Goal: Check status

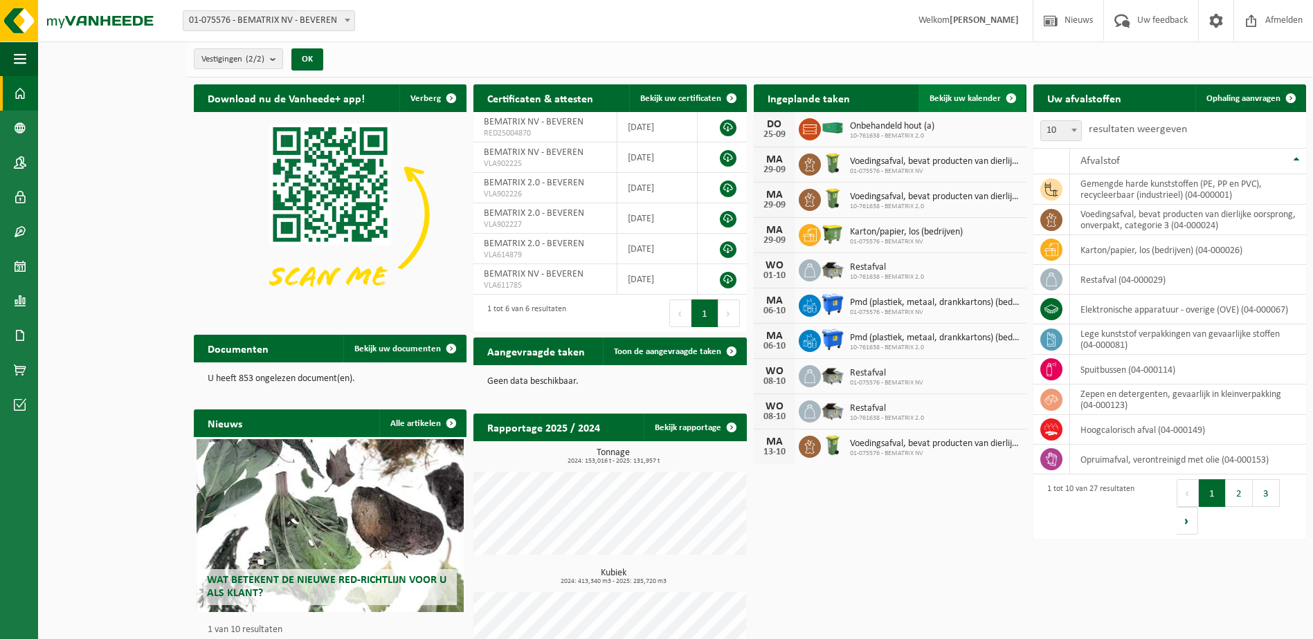
click at [963, 100] on span "Bekijk uw kalender" at bounding box center [964, 98] width 71 height 9
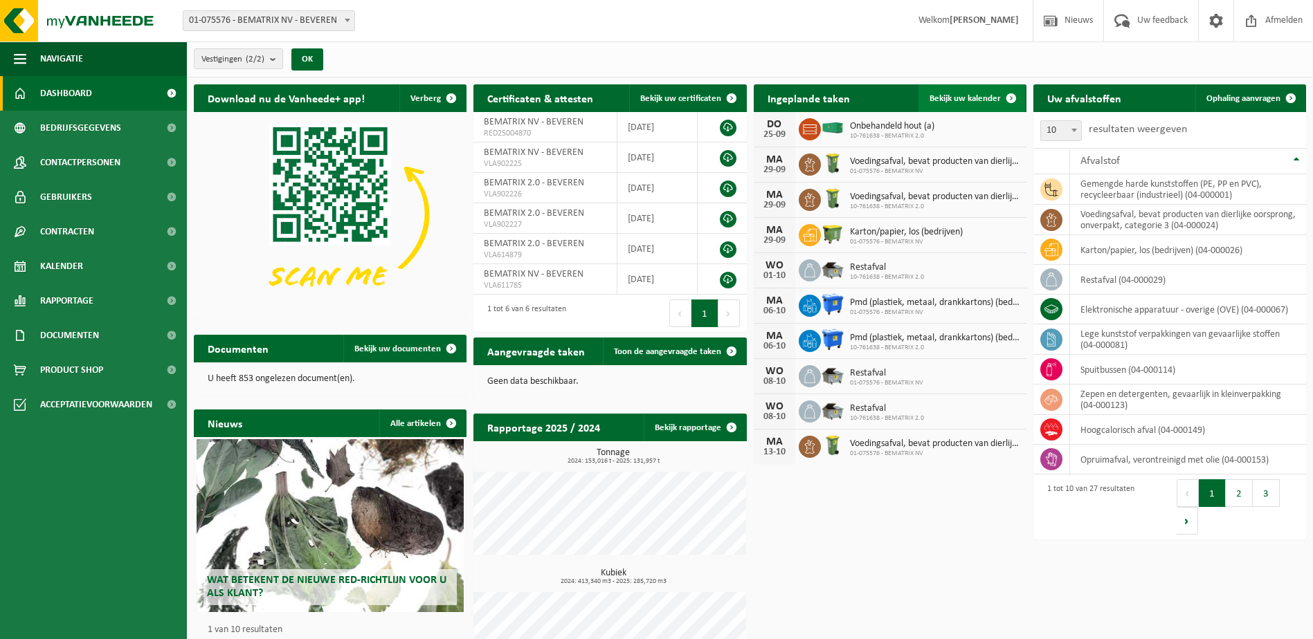
click at [990, 102] on span "Bekijk uw kalender" at bounding box center [964, 98] width 71 height 9
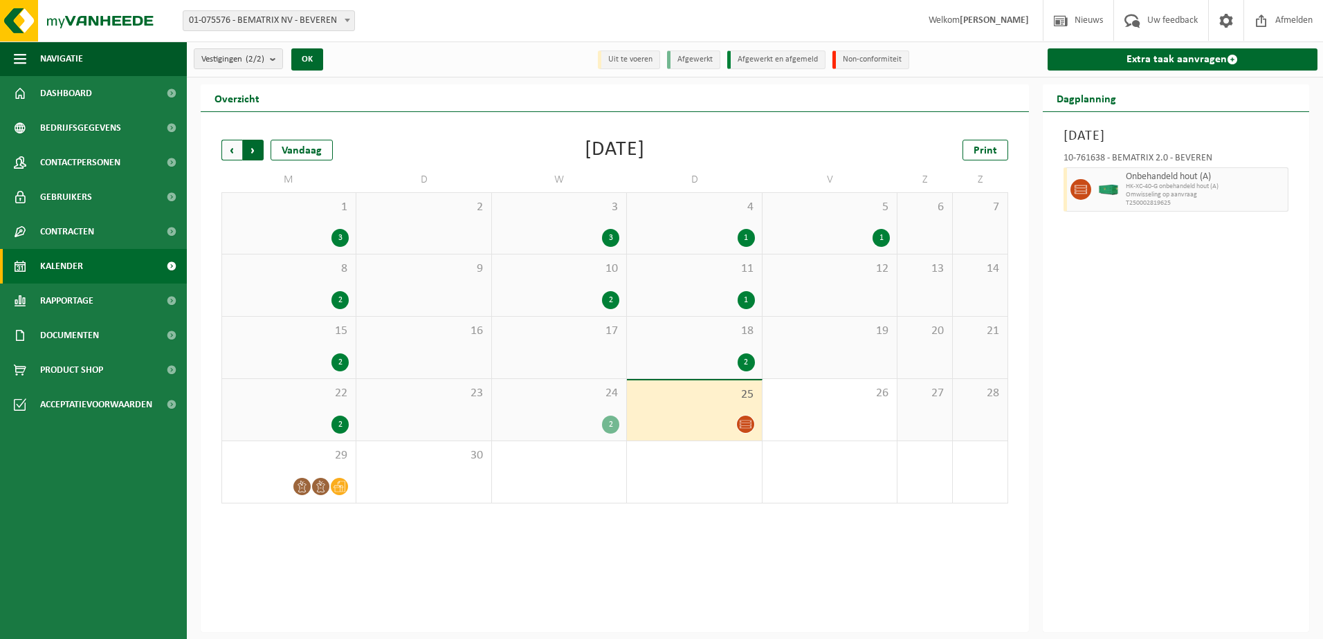
click at [228, 153] on span "Vorige" at bounding box center [231, 150] width 21 height 21
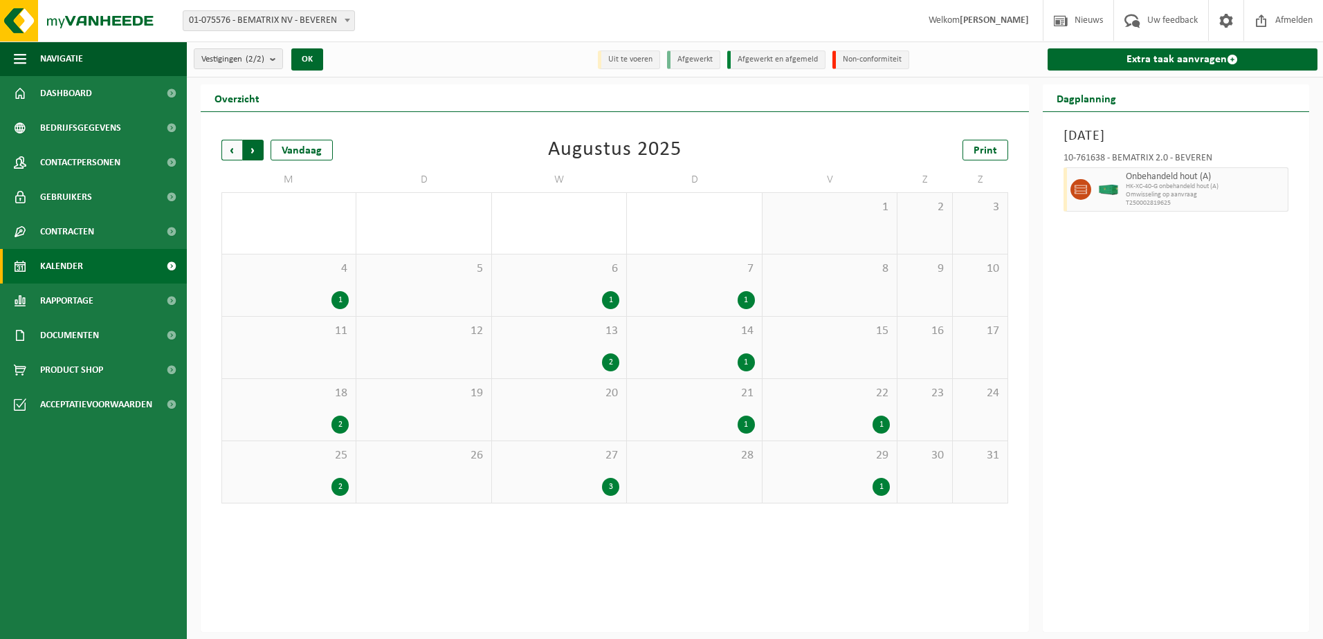
click at [233, 147] on span "Vorige" at bounding box center [231, 150] width 21 height 21
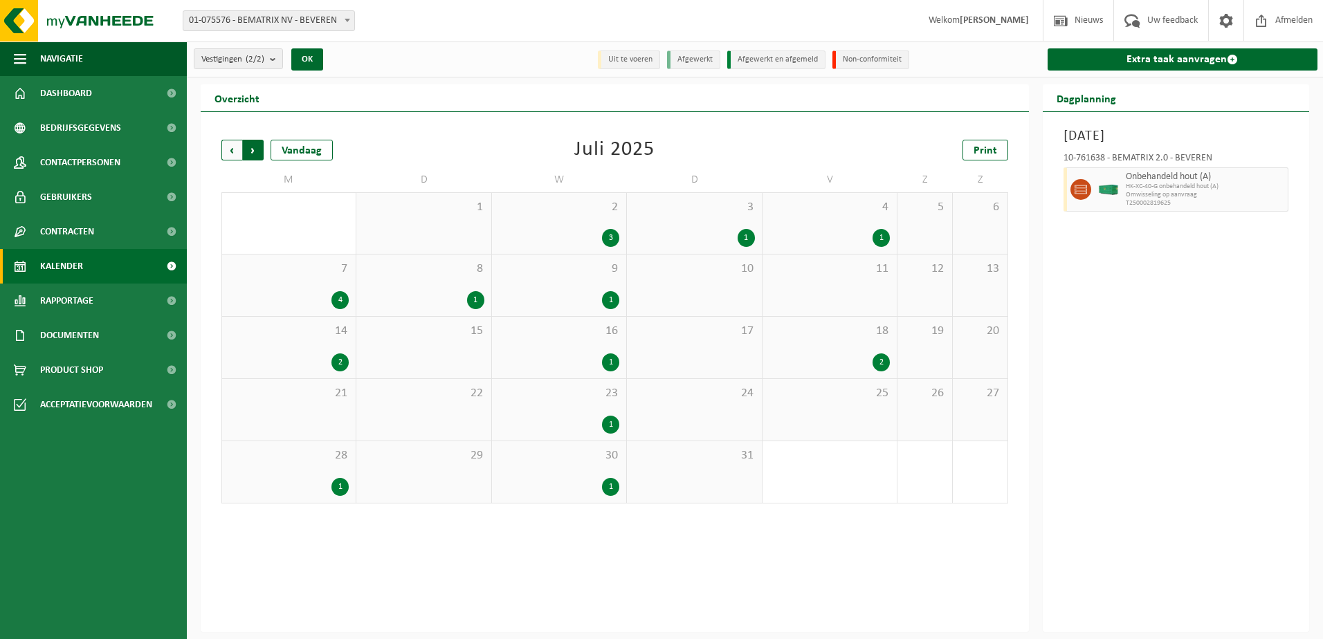
click at [232, 152] on span "Vorige" at bounding box center [231, 150] width 21 height 21
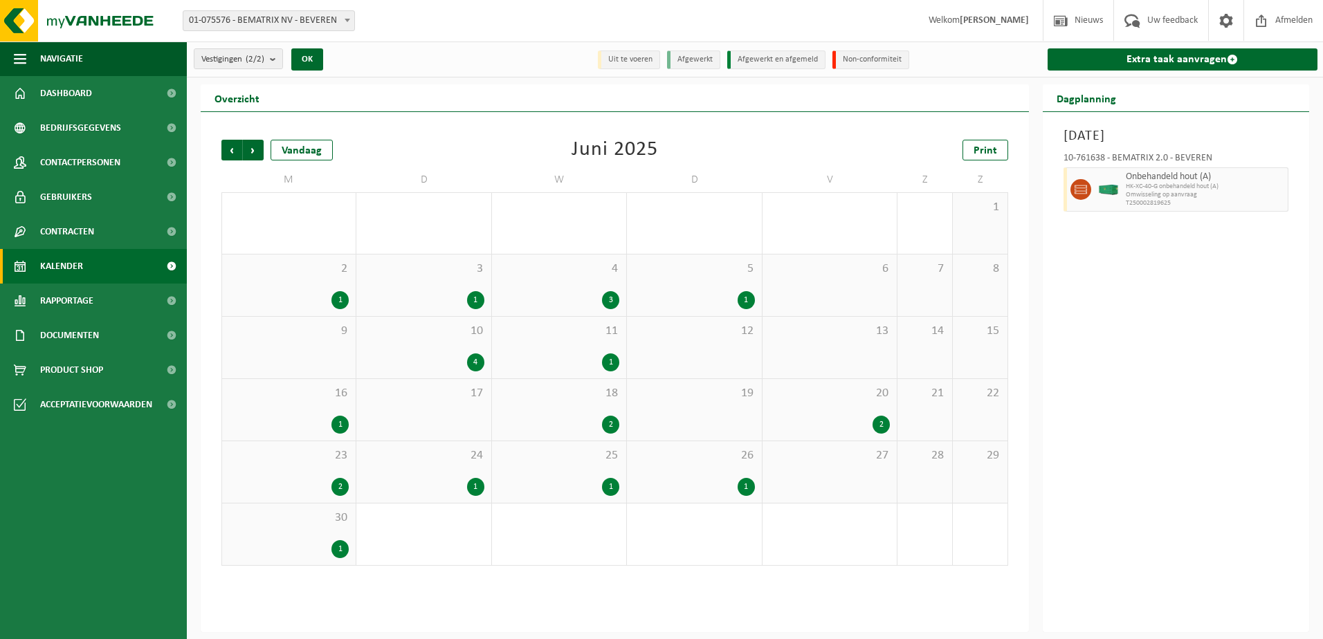
click at [232, 152] on span "Vorige" at bounding box center [231, 150] width 21 height 21
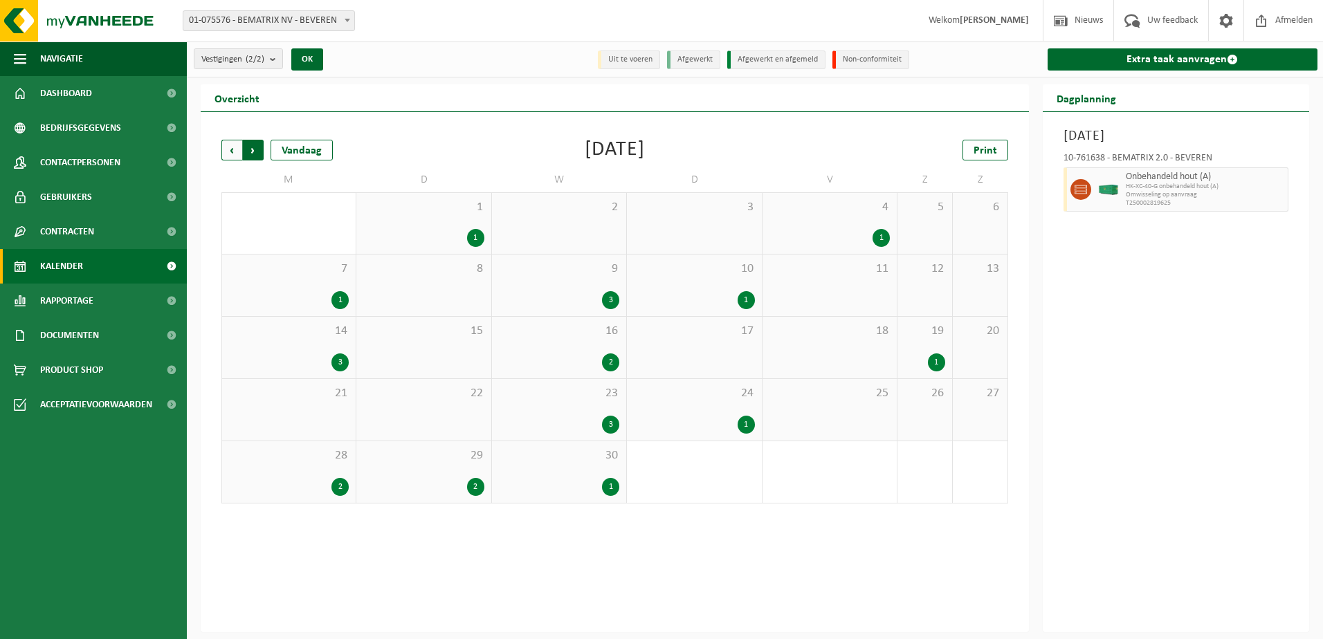
click at [230, 149] on span "Vorige" at bounding box center [231, 150] width 21 height 21
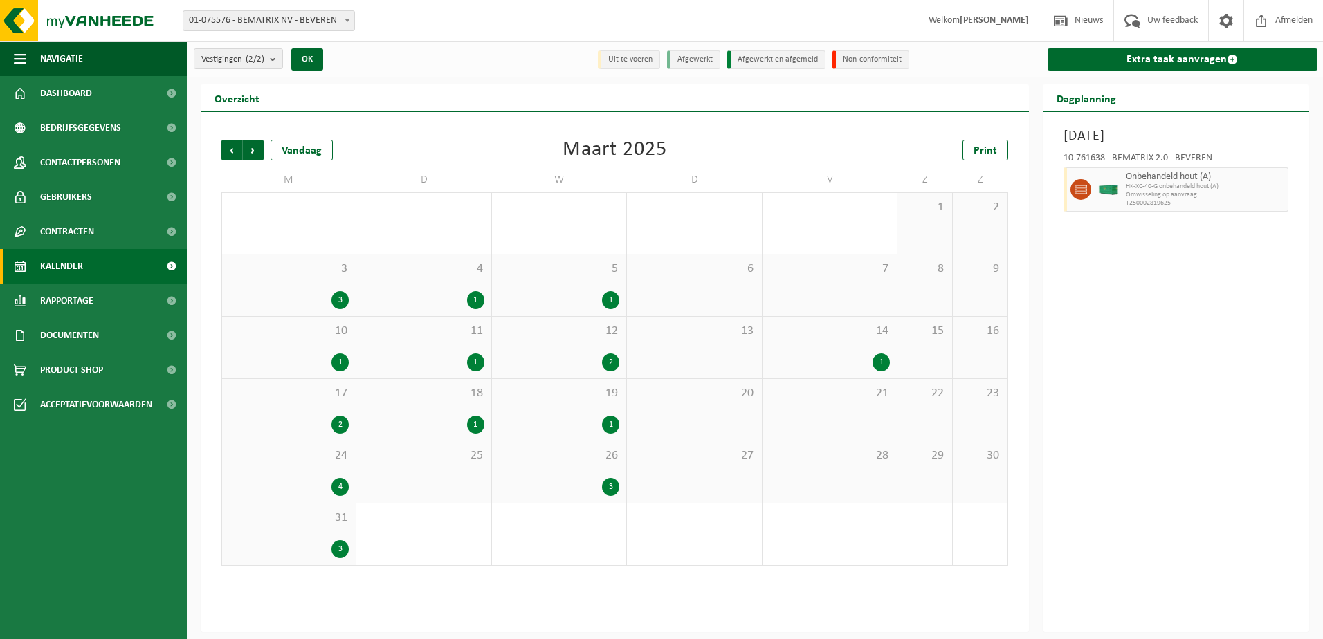
click at [462, 22] on div "Vestiging: 01-075576 - BEMATRIX NV - BEVEREN 10-761638 - BEMATRIX 2.0 - BEVEREN…" at bounding box center [661, 21] width 1323 height 42
